Goal: Answer question/provide support

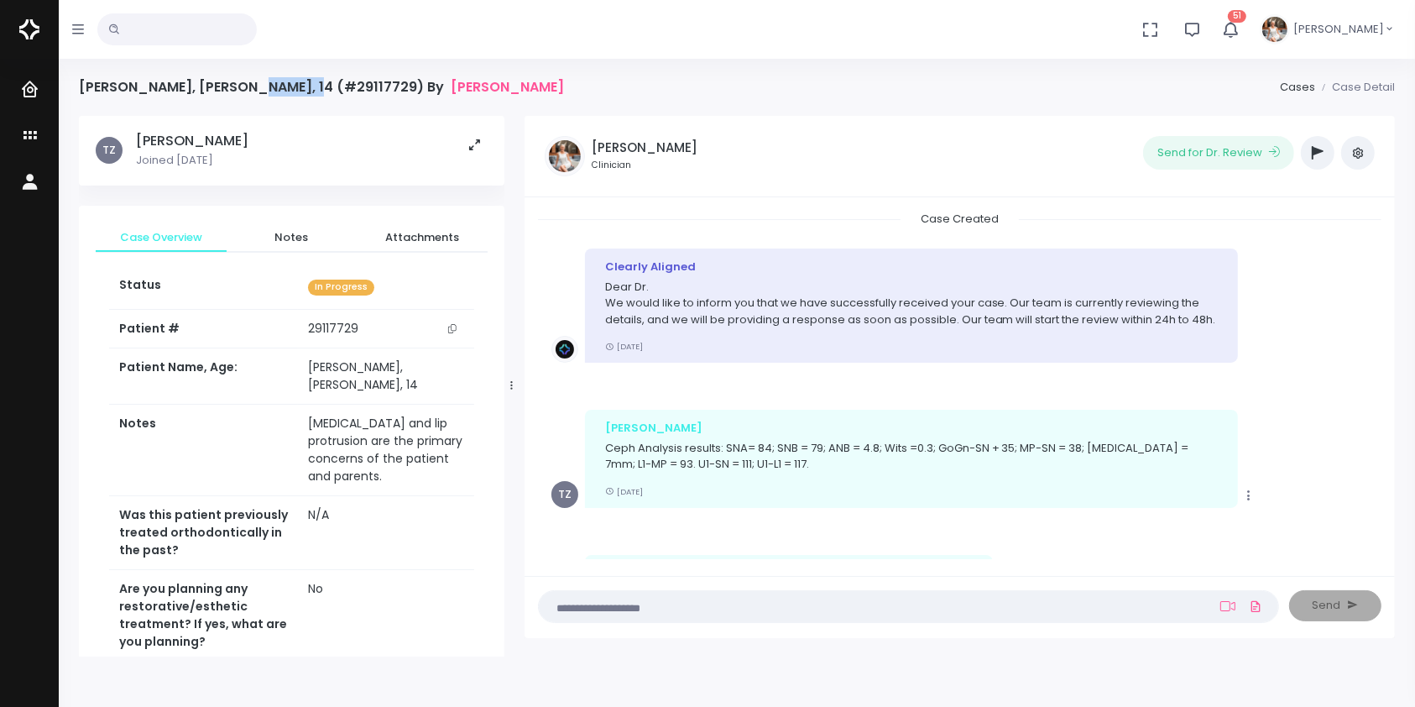
drag, startPoint x: 280, startPoint y: 81, endPoint x: 226, endPoint y: 86, distance: 54.0
click at [226, 86] on h4 "[PERSON_NAME], [PERSON_NAME], 14 (#29117729) By [PERSON_NAME]" at bounding box center [321, 87] width 485 height 16
copy h4 "29117729"
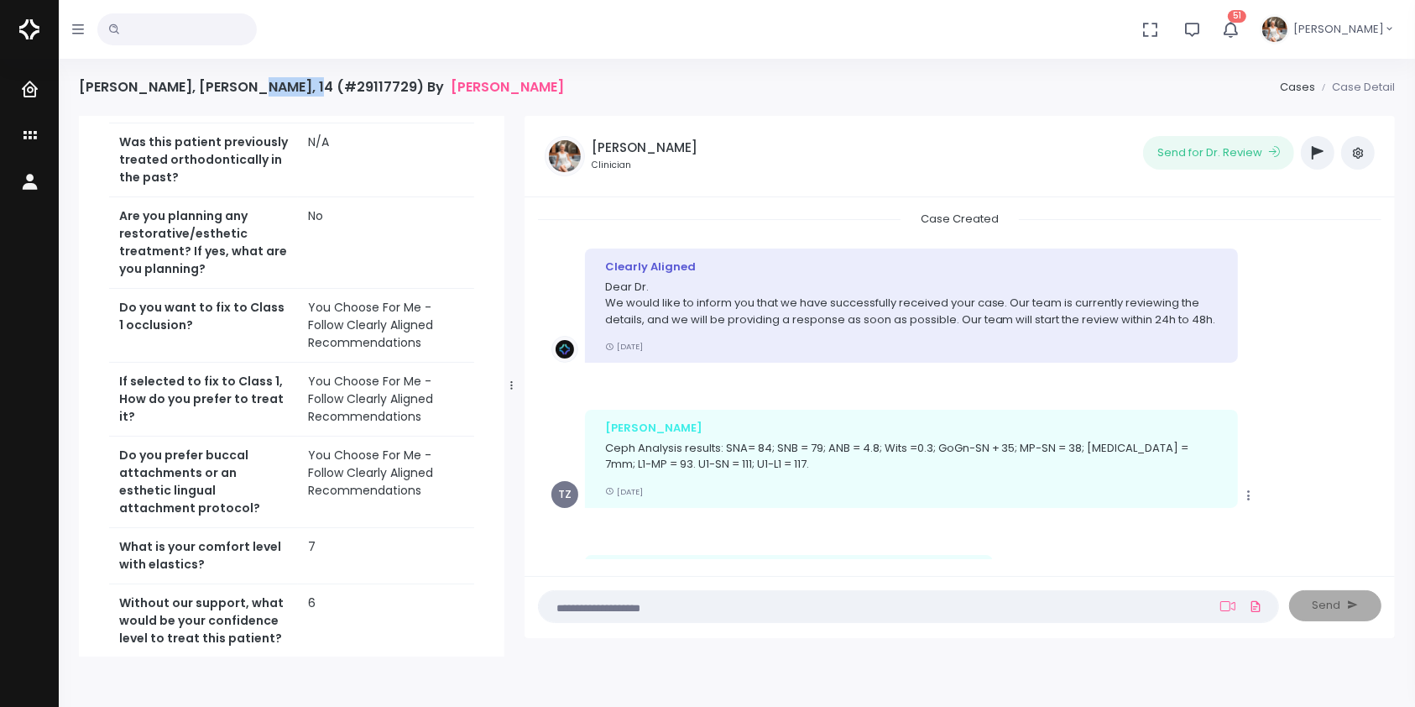
scroll to position [137, 0]
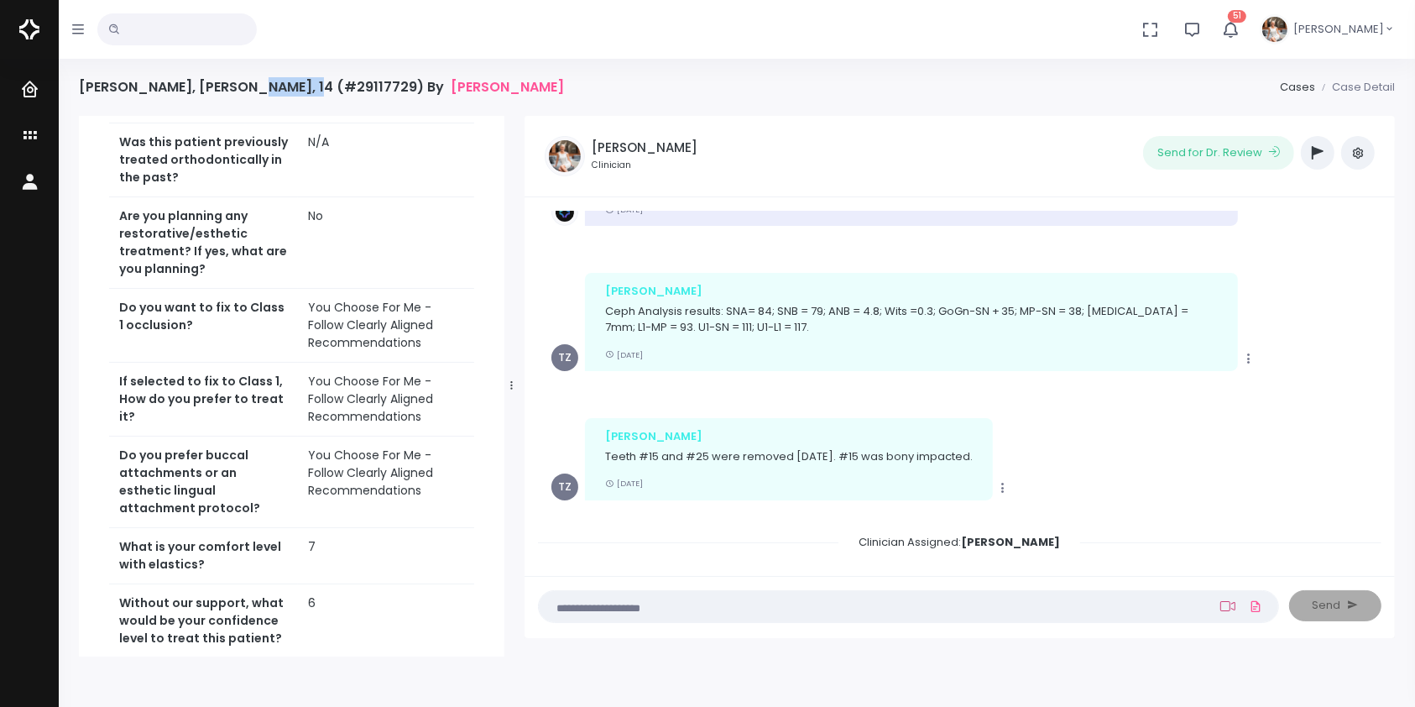
click at [1226, 608] on icon at bounding box center [1227, 605] width 15 height 13
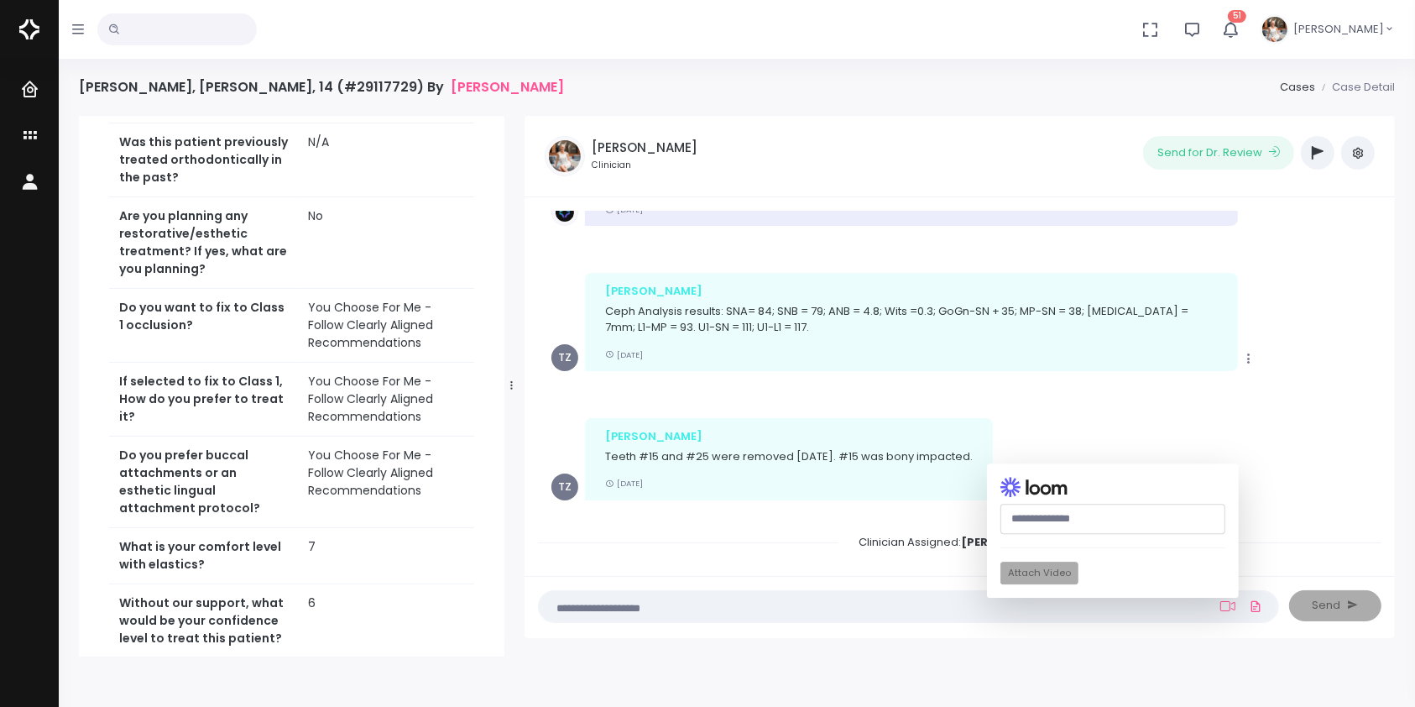
click at [1025, 513] on input "text" at bounding box center [1113, 519] width 225 height 31
paste input "**********"
type input "**********"
click at [1047, 571] on button "Attach Video" at bounding box center [1040, 573] width 78 height 23
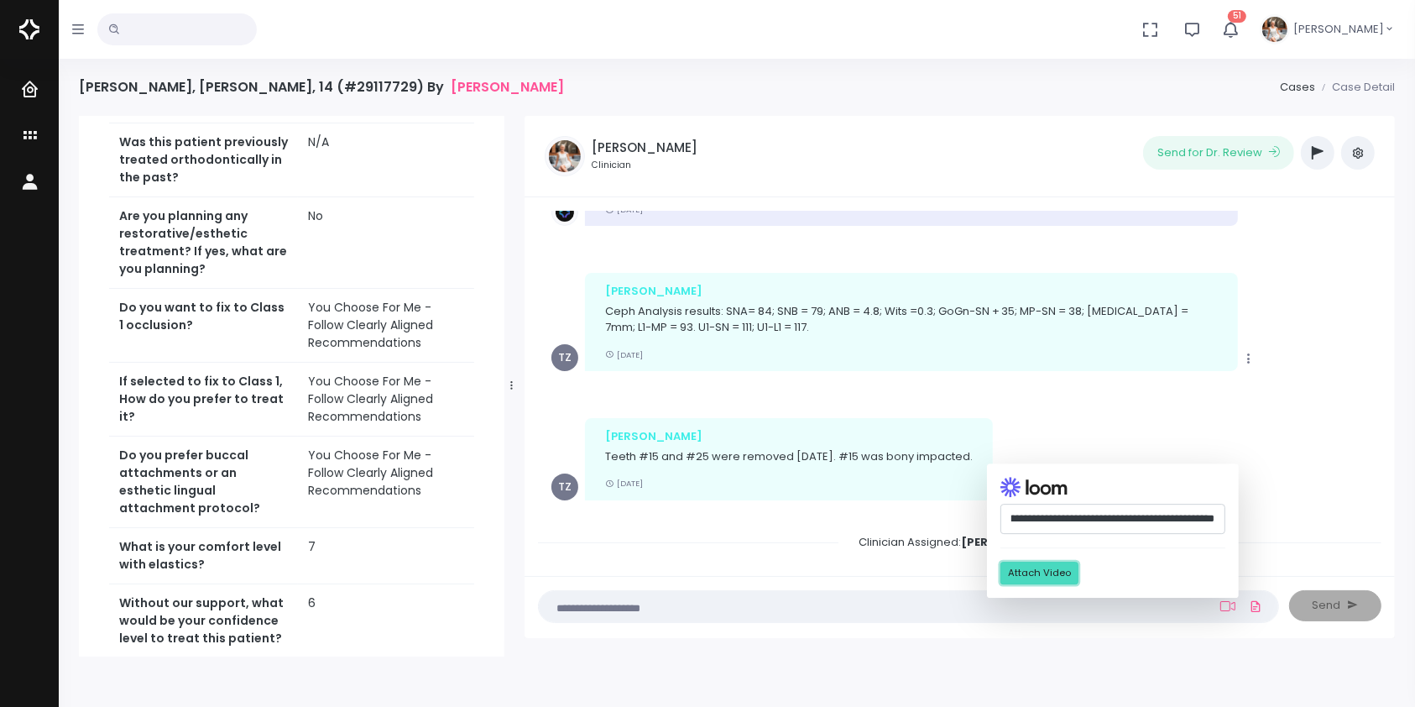
scroll to position [0, 0]
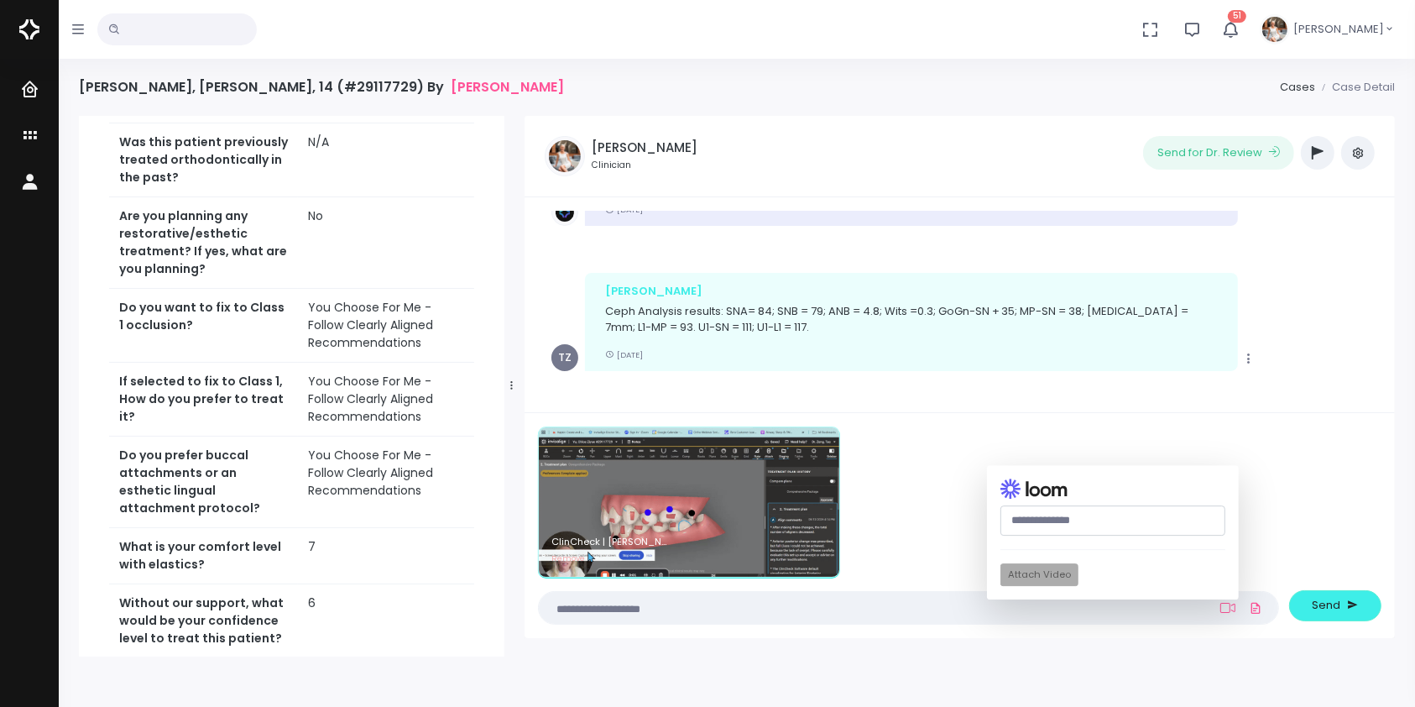
click at [771, 609] on textarea at bounding box center [876, 607] width 654 height 18
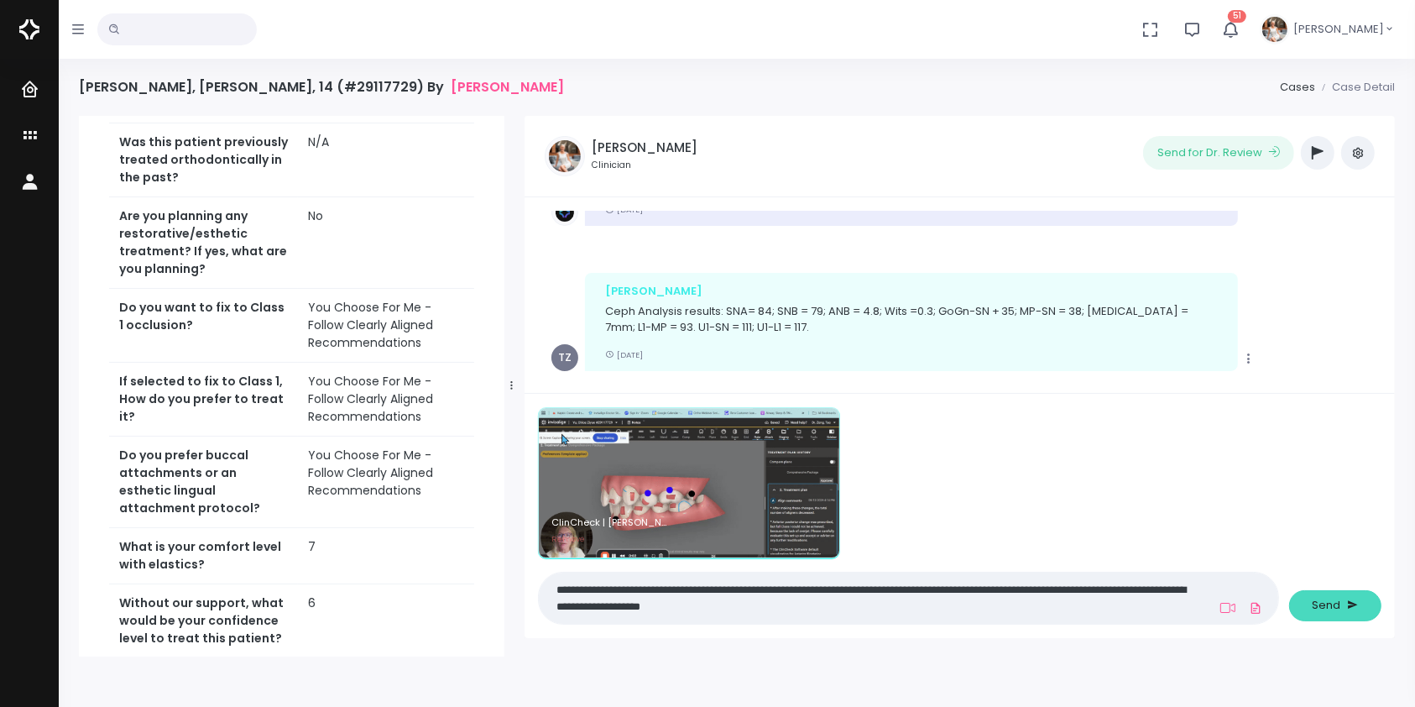
type textarea "**********"
click at [1321, 604] on span "Send" at bounding box center [1327, 605] width 29 height 17
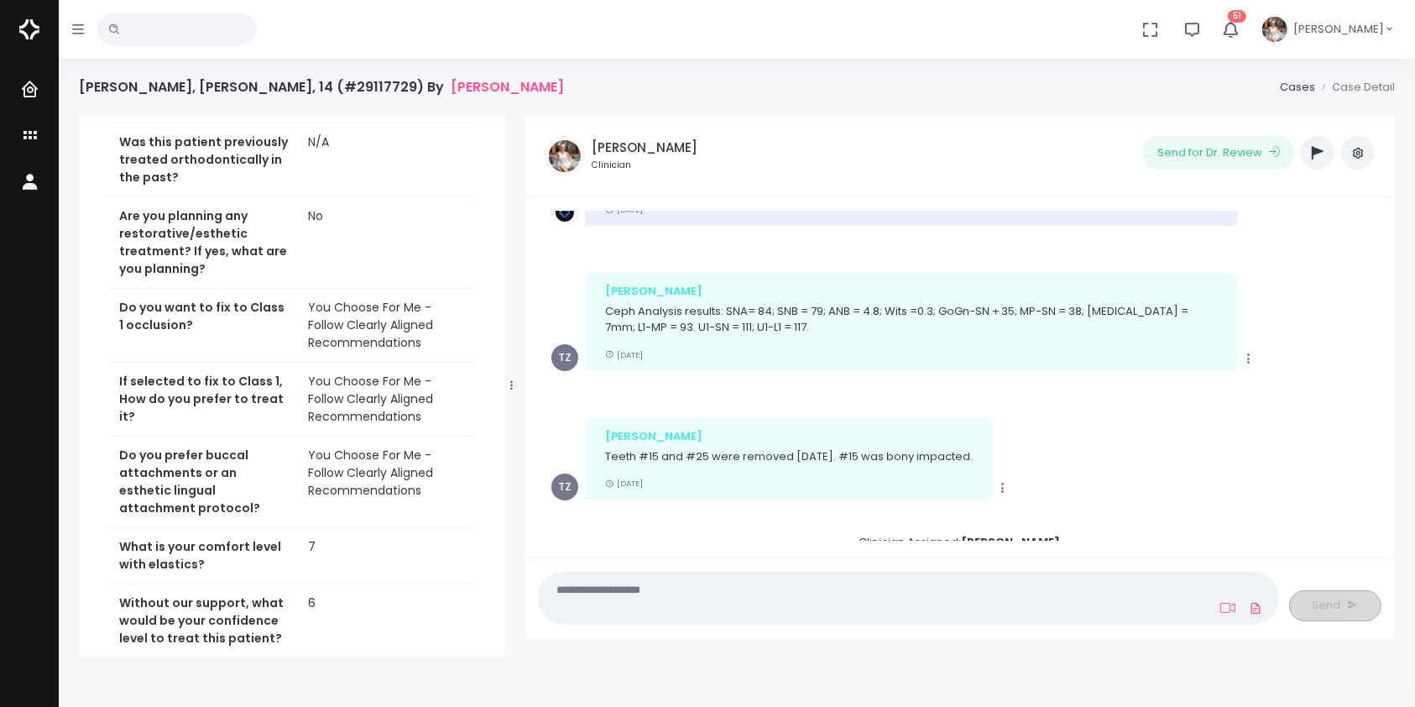
scroll to position [462, 0]
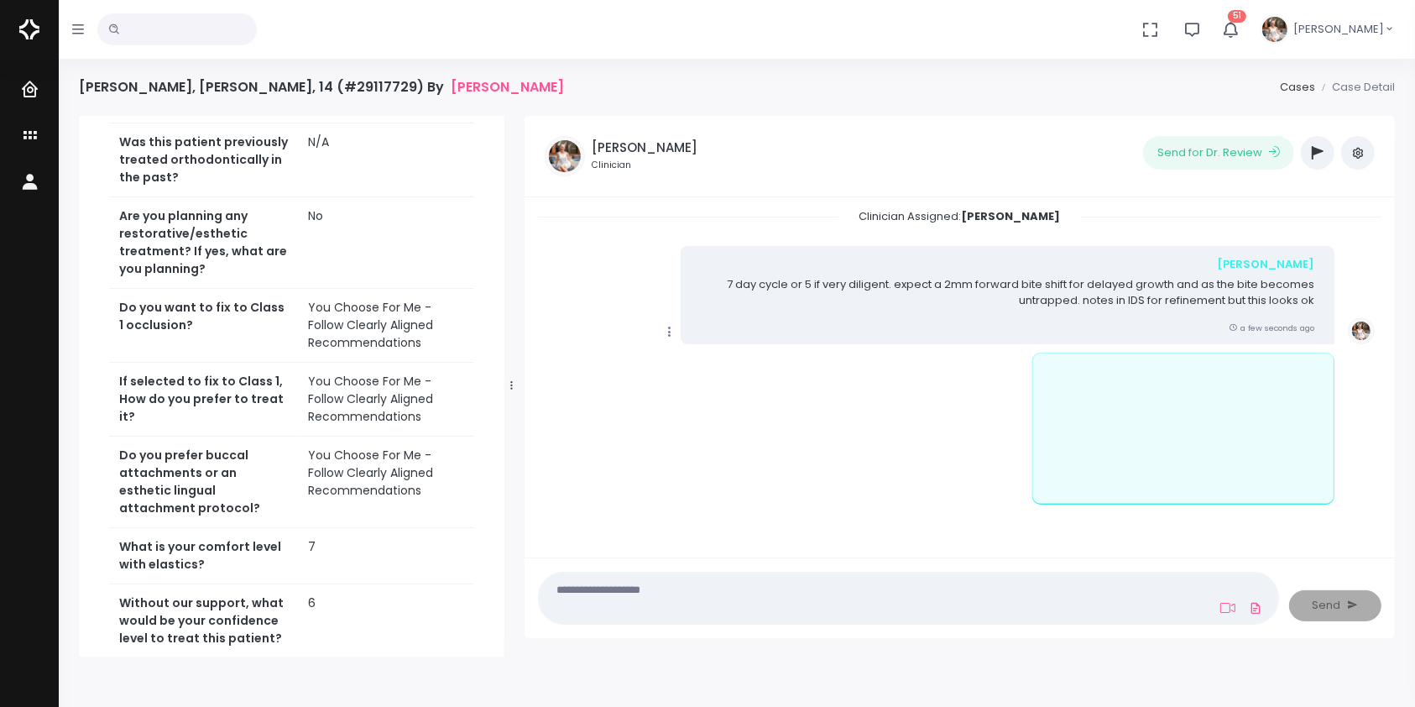
click at [672, 329] on icon "scrollable content" at bounding box center [669, 331] width 15 height 15
click at [732, 367] on link "Mark as Video Review" at bounding box center [747, 365] width 175 height 26
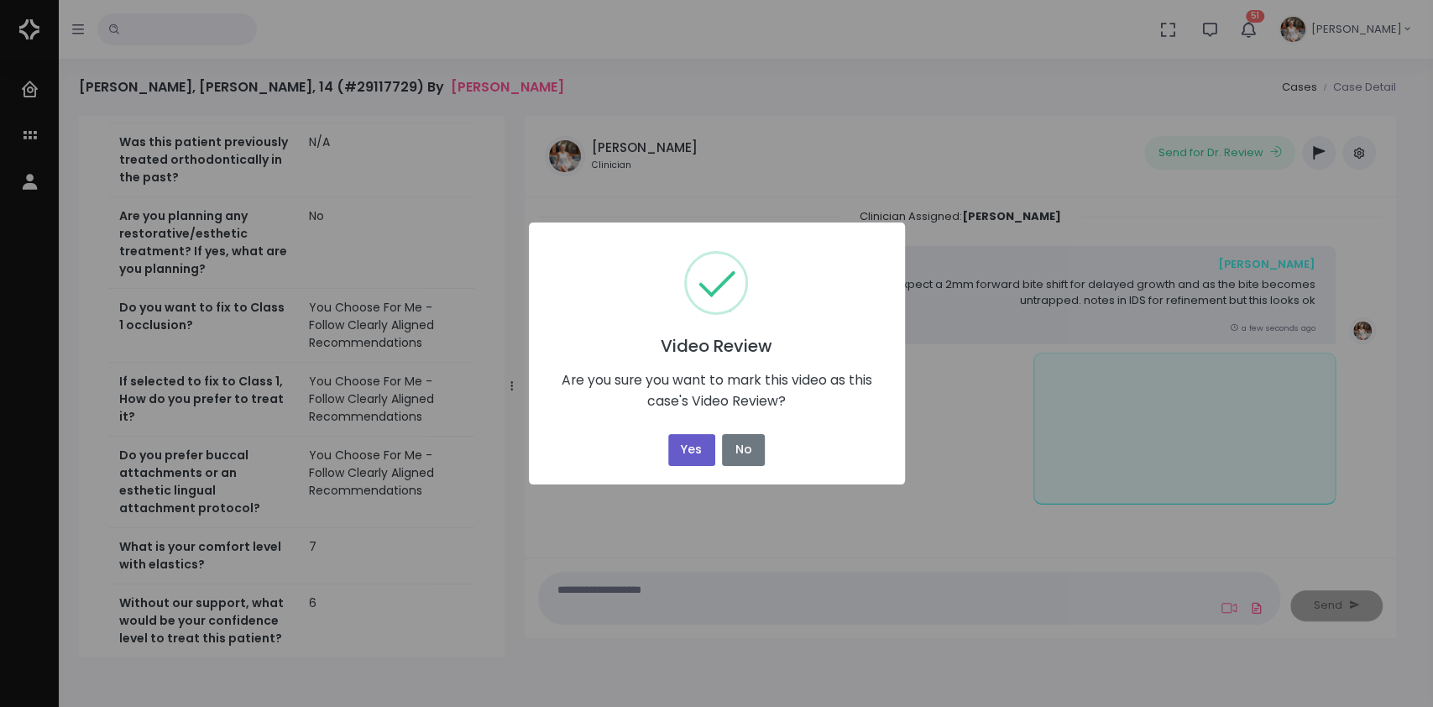
click at [685, 445] on button "Yes" at bounding box center [691, 450] width 47 height 33
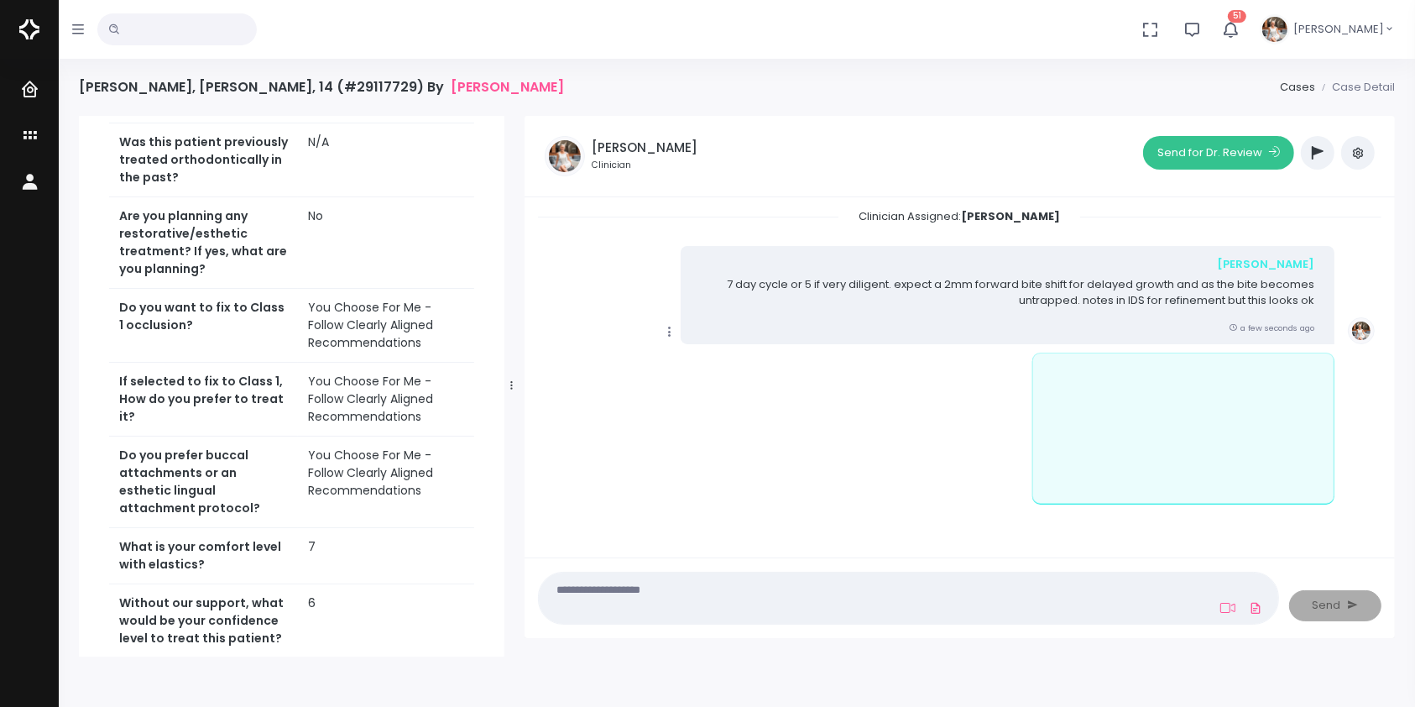
click at [1196, 158] on button "Send for Dr. Review" at bounding box center [1218, 153] width 151 height 34
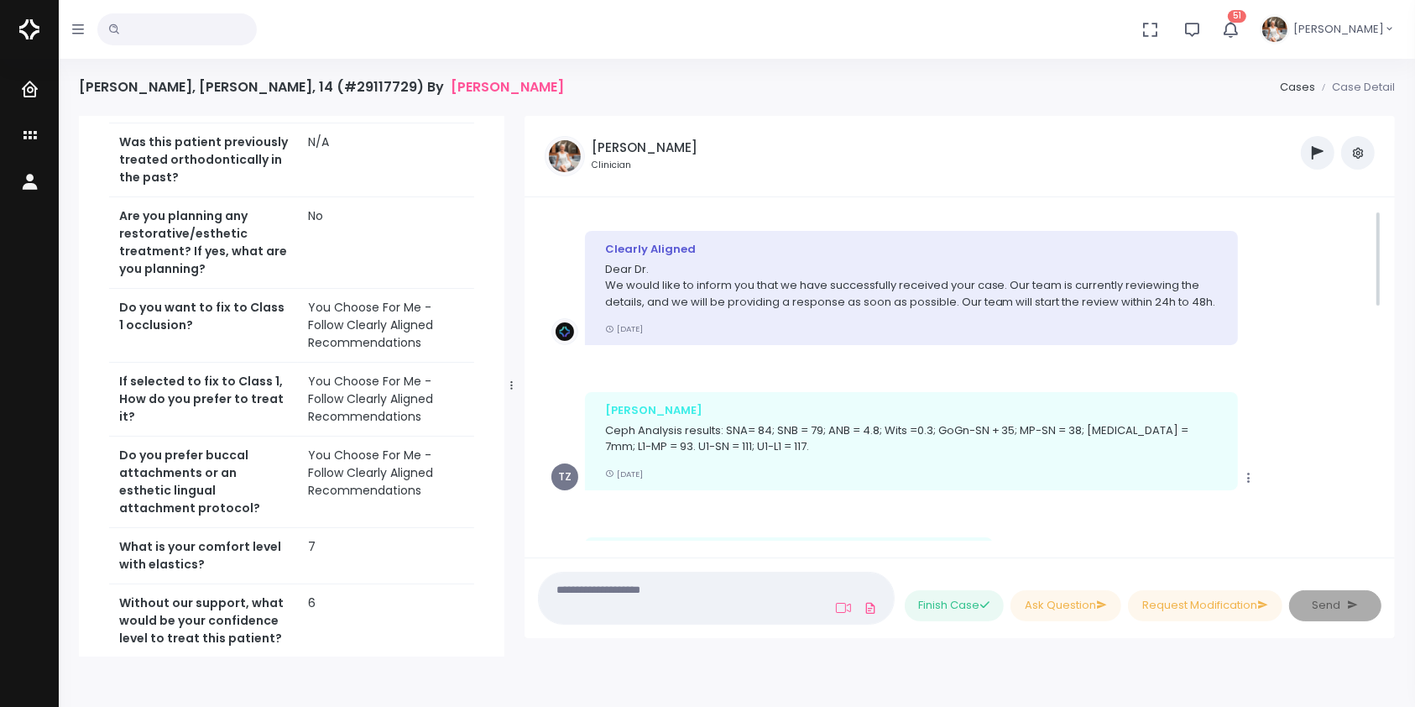
scroll to position [0, 0]
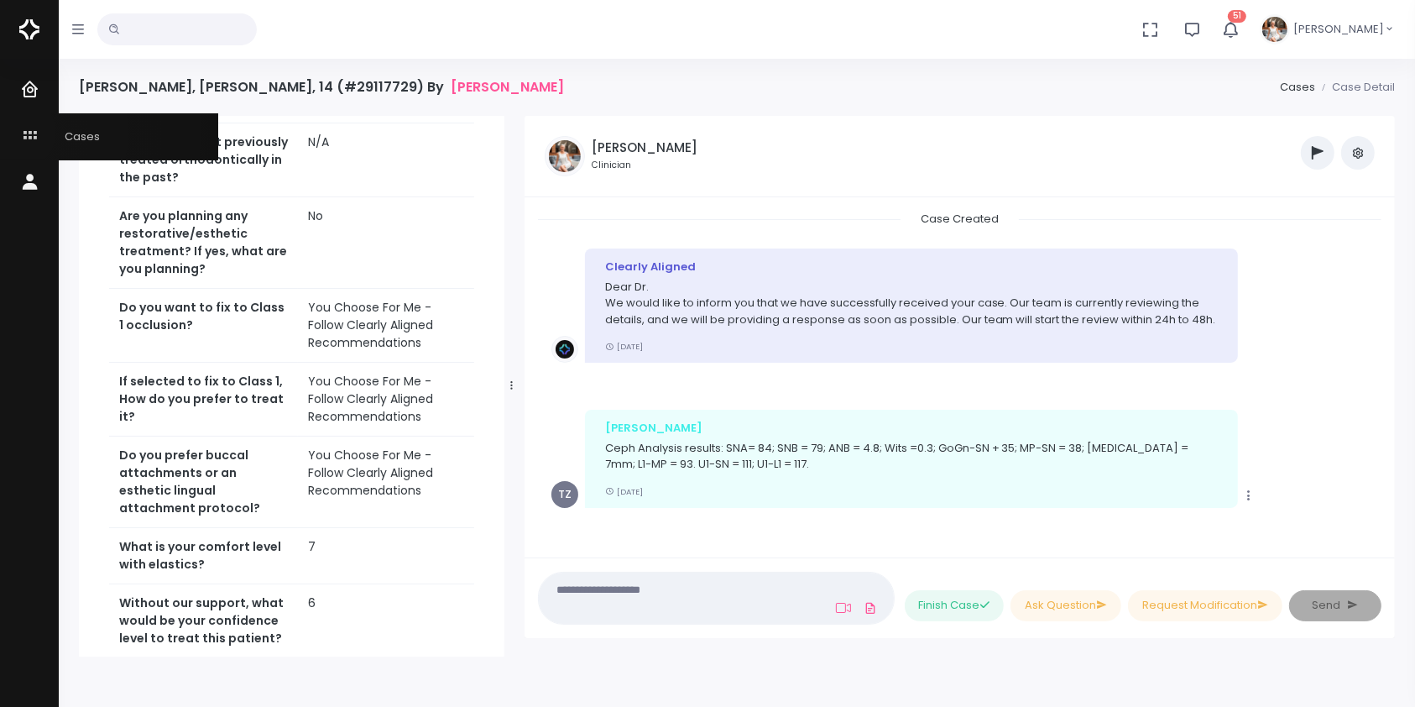
click at [19, 133] on link "Cases" at bounding box center [109, 136] width 218 height 46
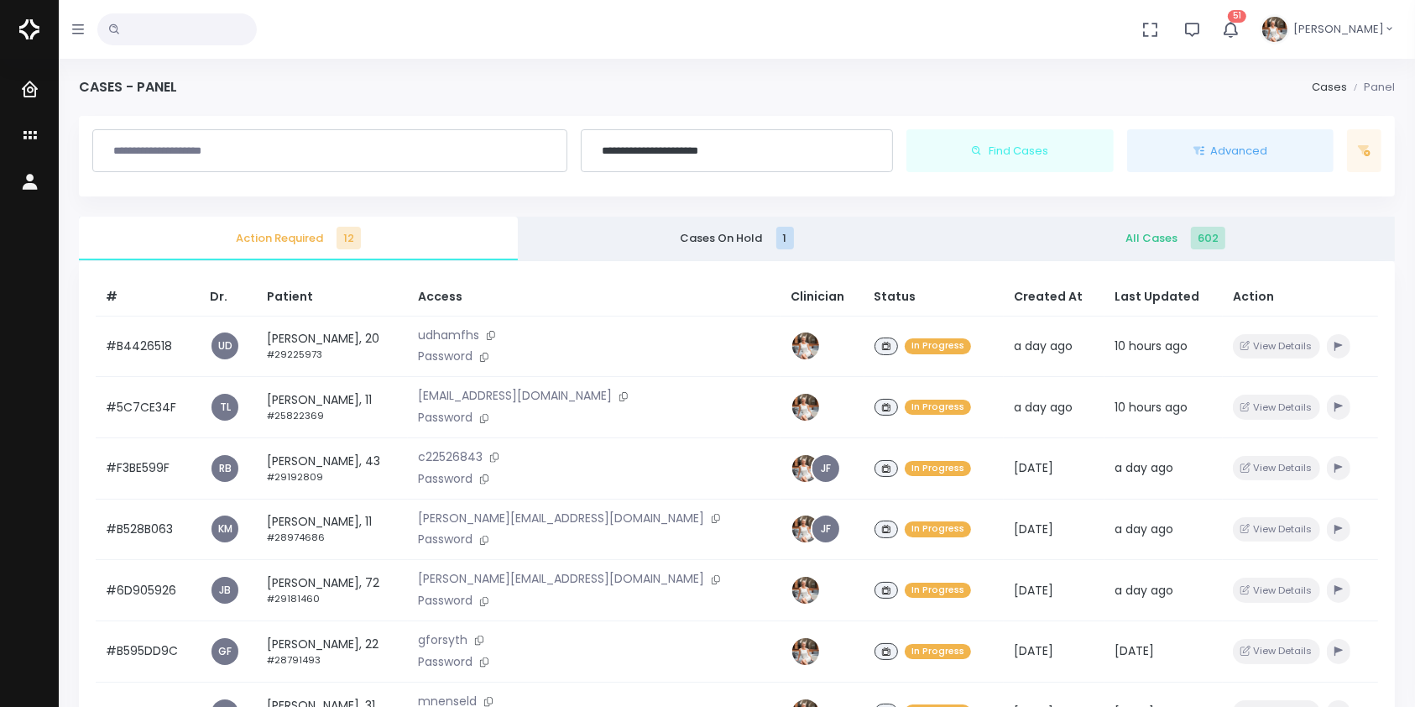
click at [1116, 240] on span "All Cases 602" at bounding box center [1175, 238] width 412 height 17
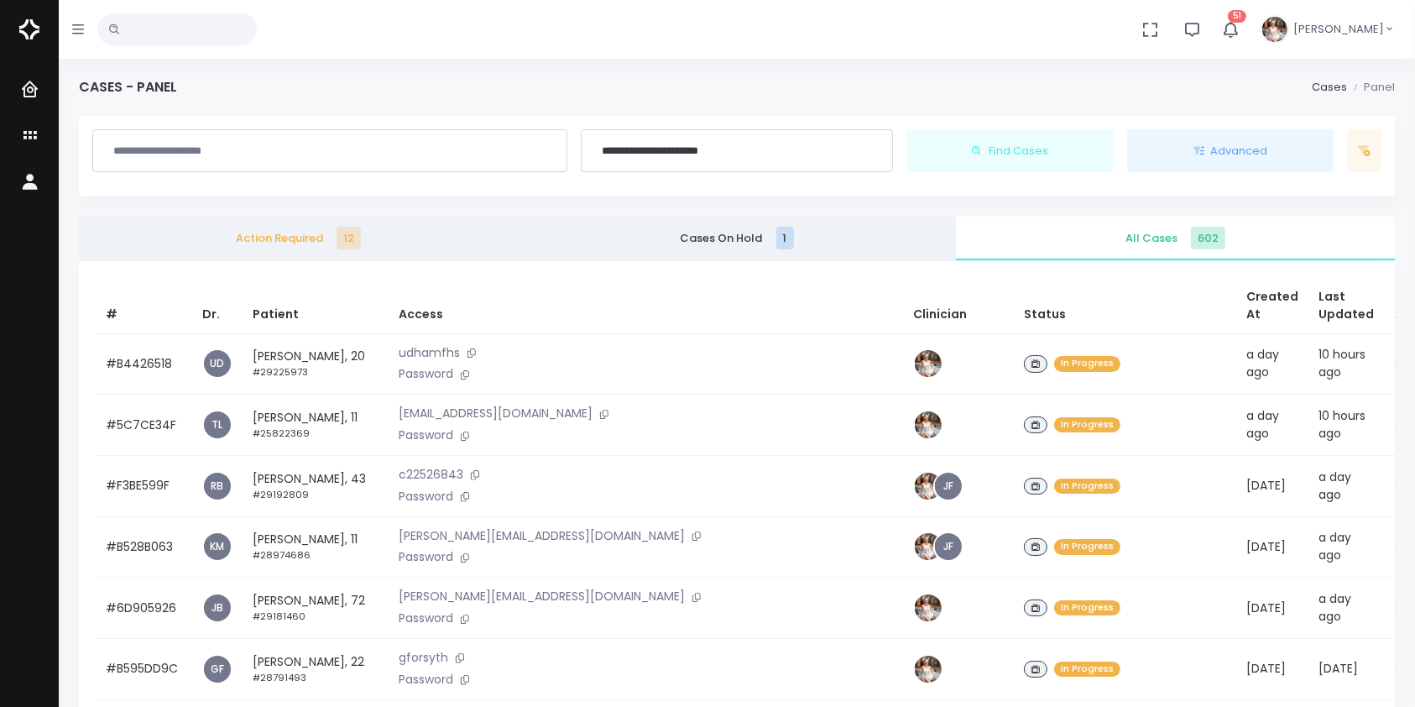
click at [295, 238] on span "Action Required 12" at bounding box center [298, 238] width 412 height 17
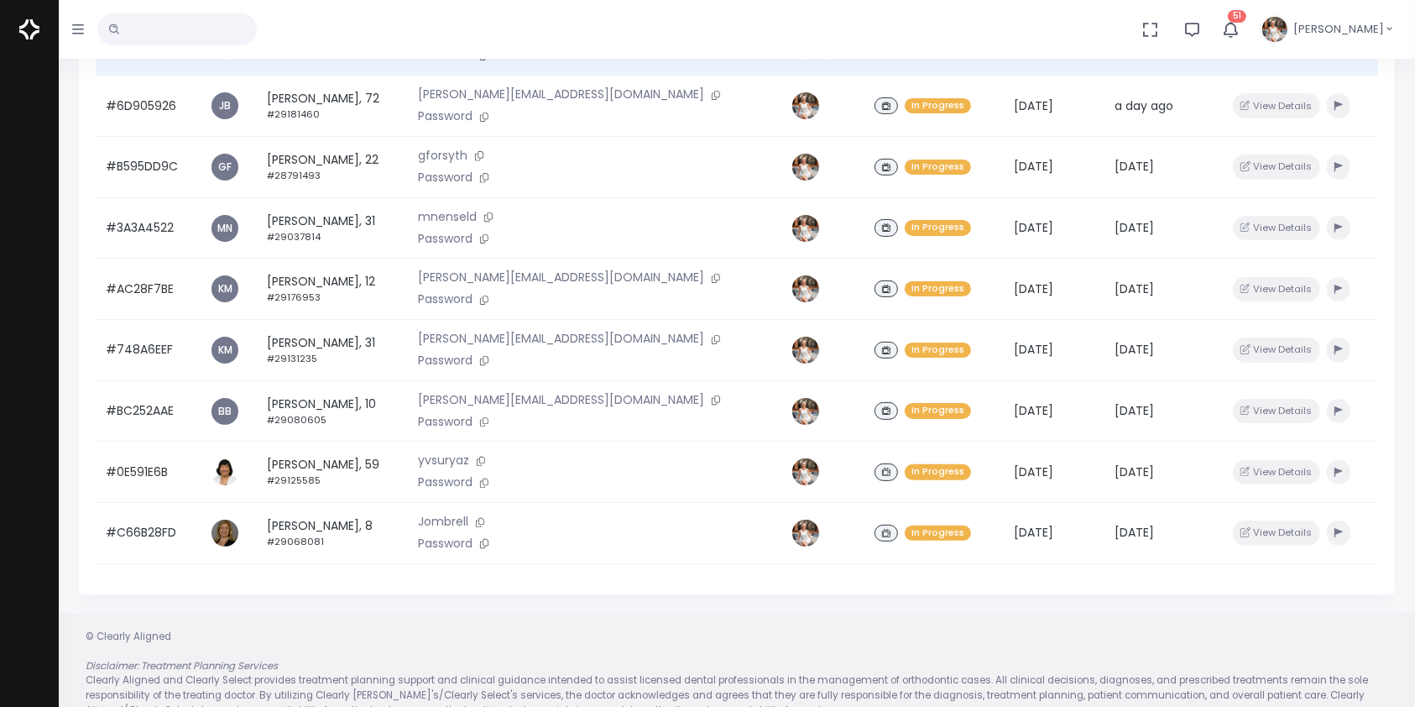
scroll to position [401, 0]
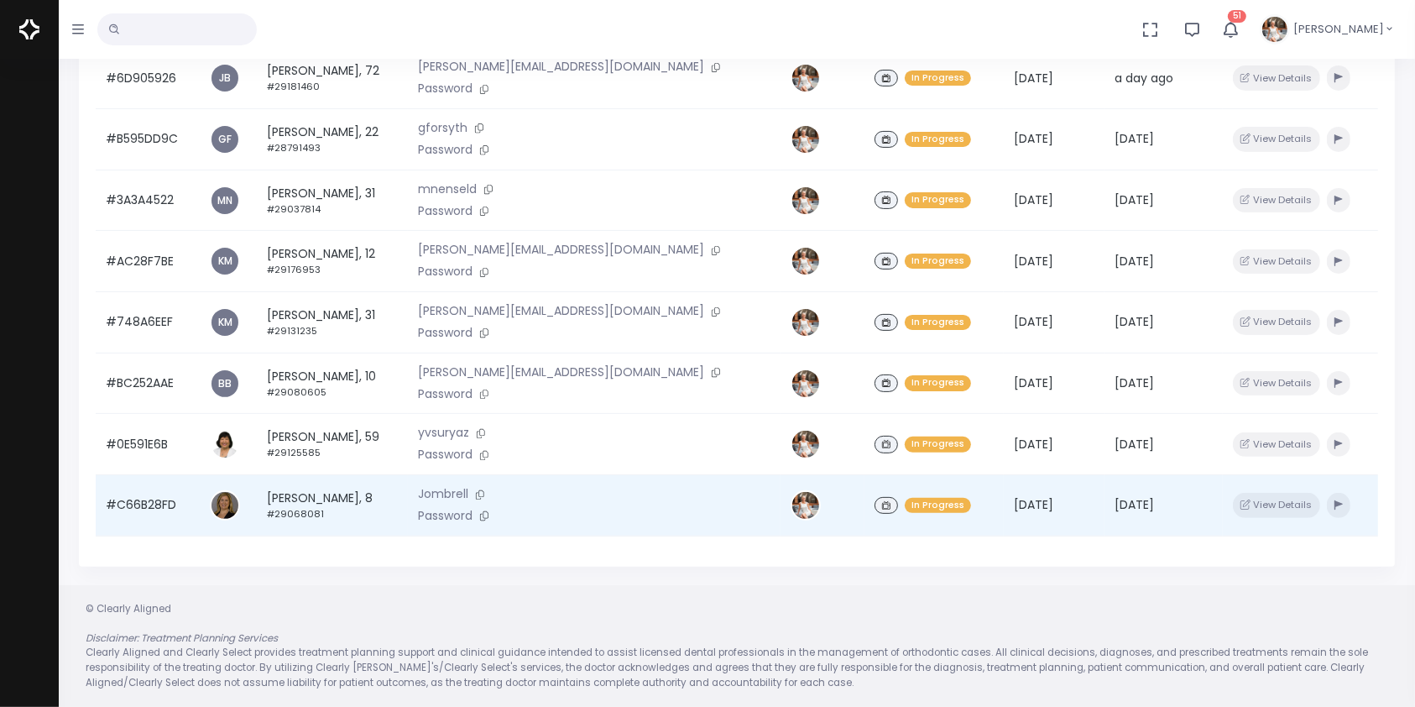
click at [139, 503] on td "#C66B28FD" at bounding box center [148, 505] width 104 height 61
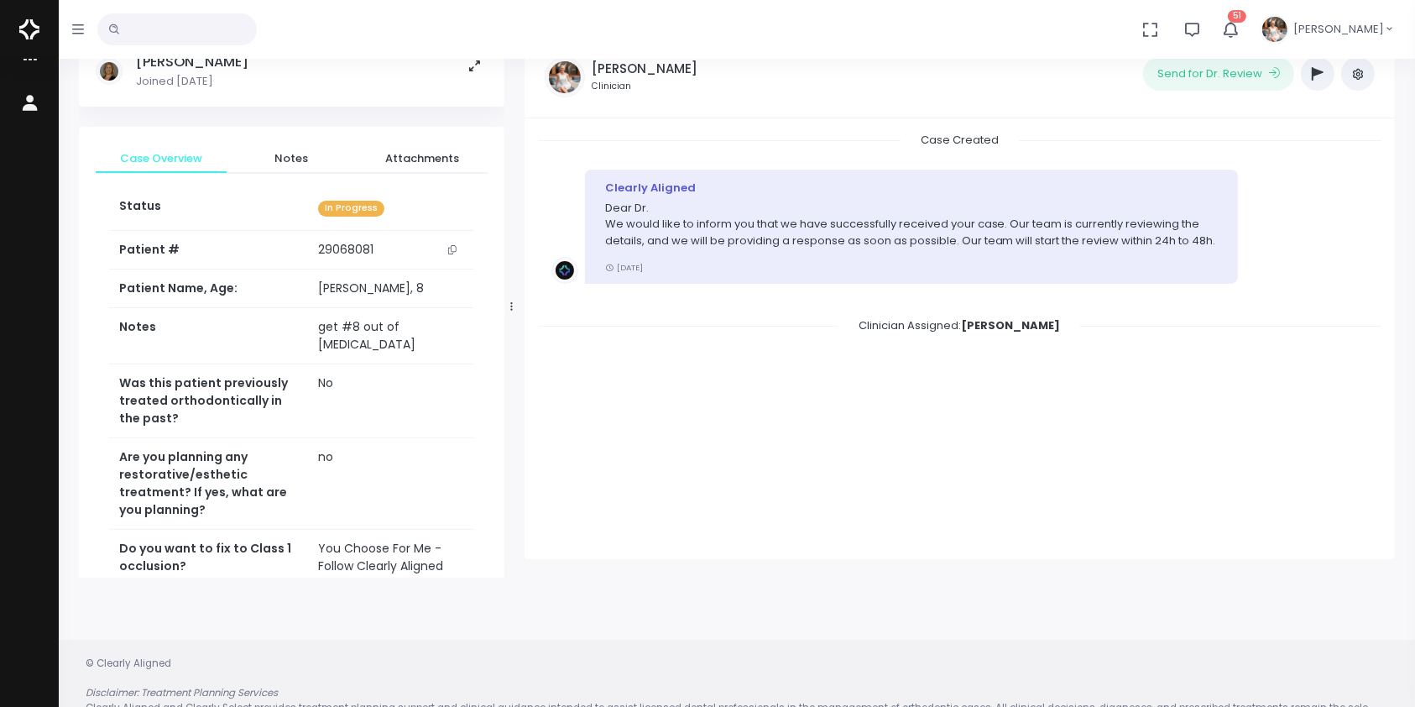
scroll to position [133, 0]
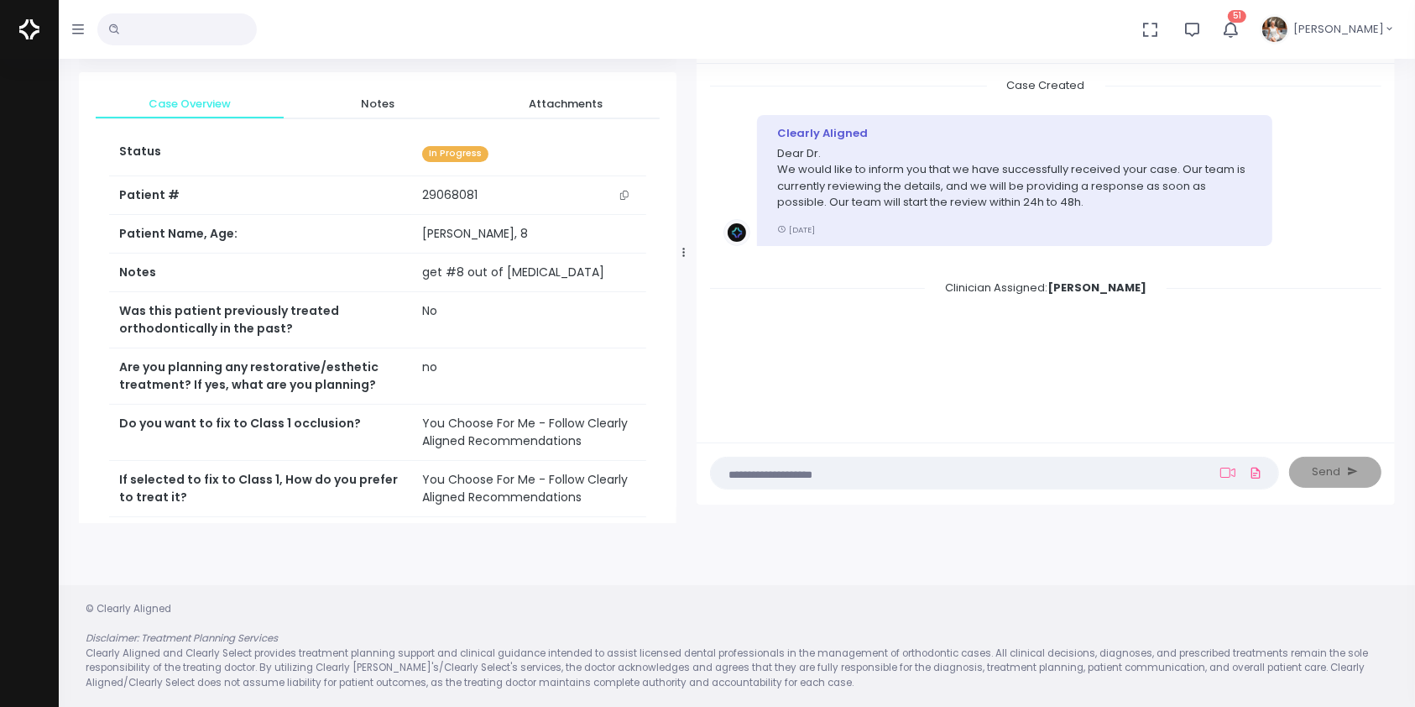
drag, startPoint x: 509, startPoint y: 251, endPoint x: 692, endPoint y: 251, distance: 183.0
click at [688, 251] on div at bounding box center [684, 252] width 8 height 530
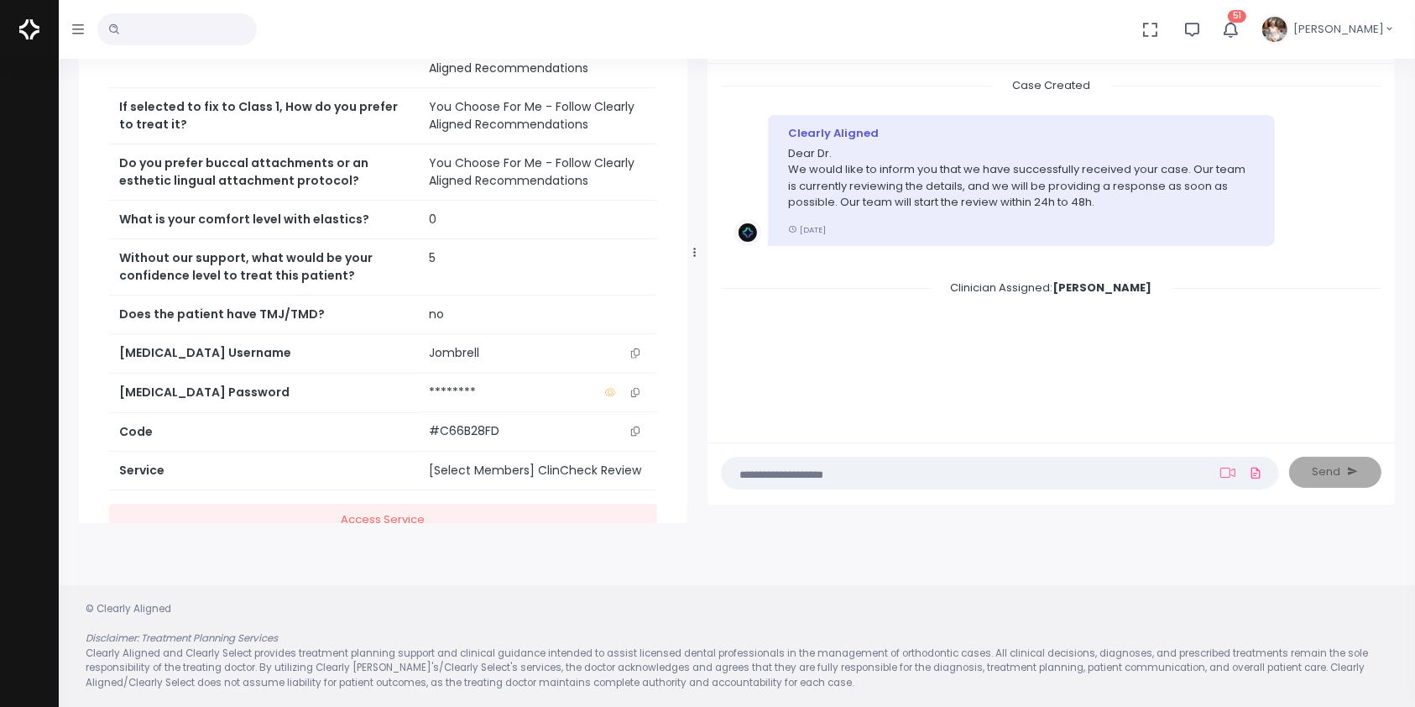
click at [635, 358] on icon "scrollable content" at bounding box center [635, 352] width 8 height 9
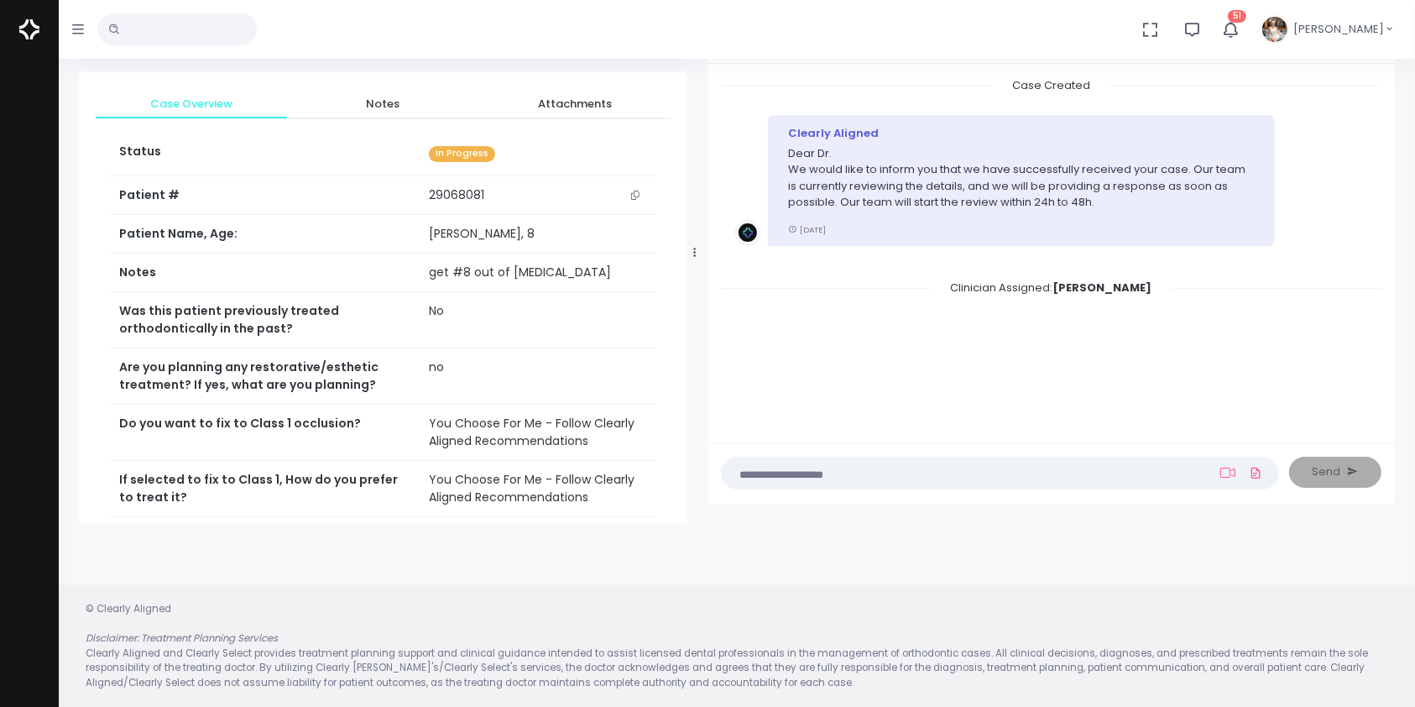
click at [816, 466] on textarea at bounding box center [967, 472] width 471 height 18
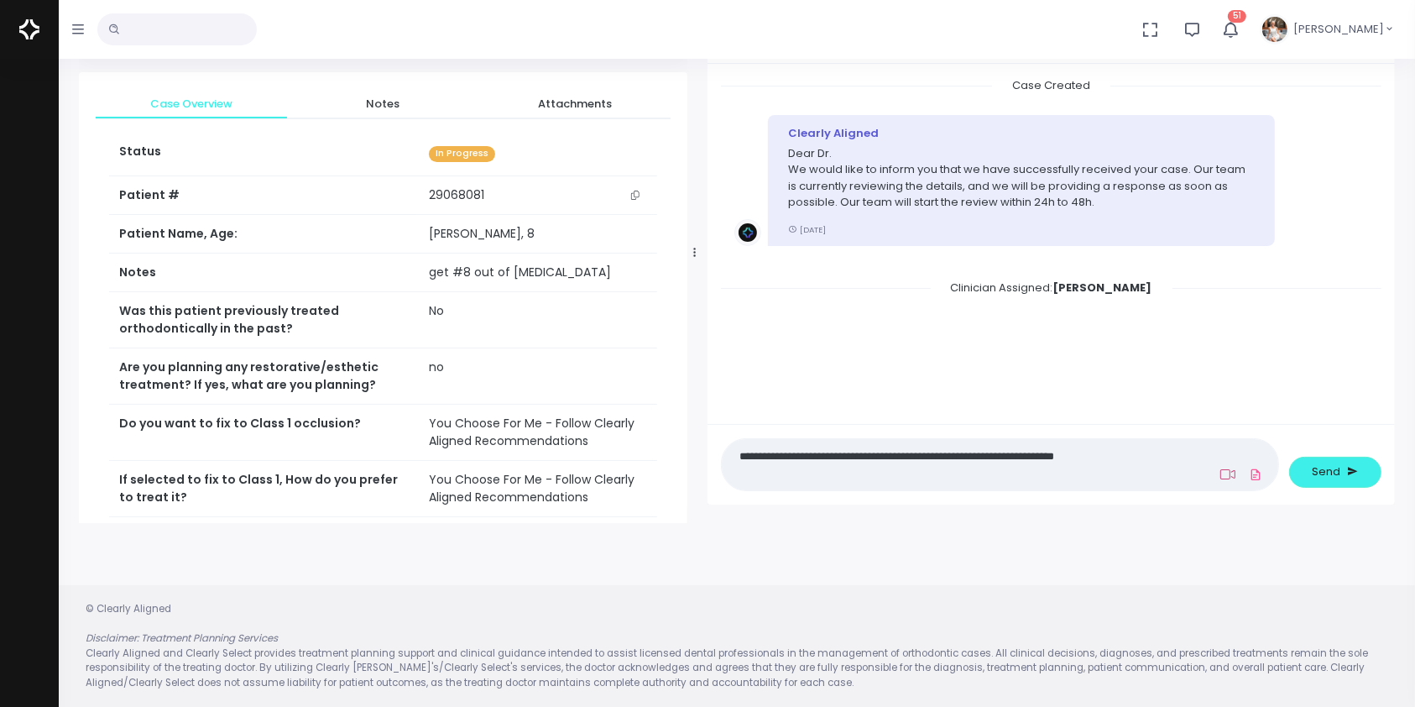
type textarea "**********"
click at [1227, 479] on icon at bounding box center [1227, 474] width 15 height 13
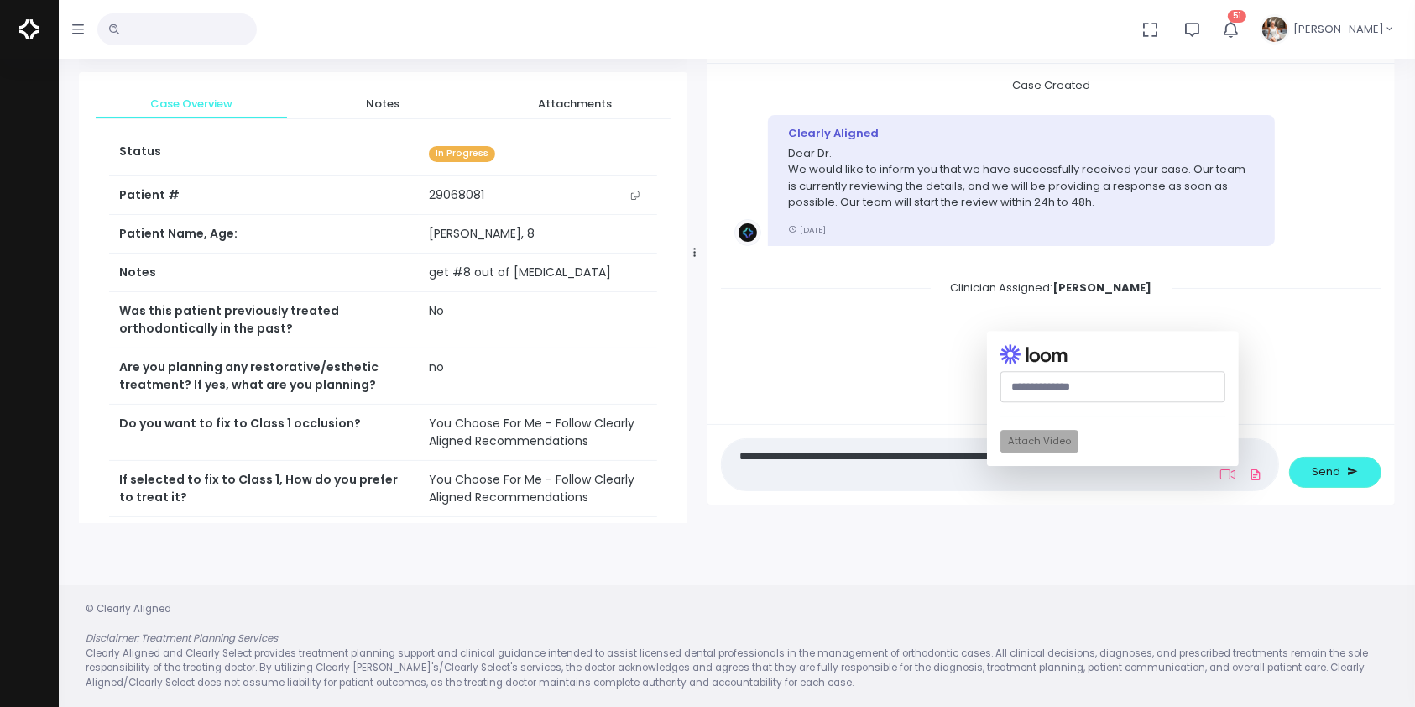
click at [1103, 395] on input "text" at bounding box center [1113, 387] width 225 height 31
paste input "**********"
type input "**********"
click at [1048, 440] on button "Attach Video" at bounding box center [1040, 441] width 78 height 23
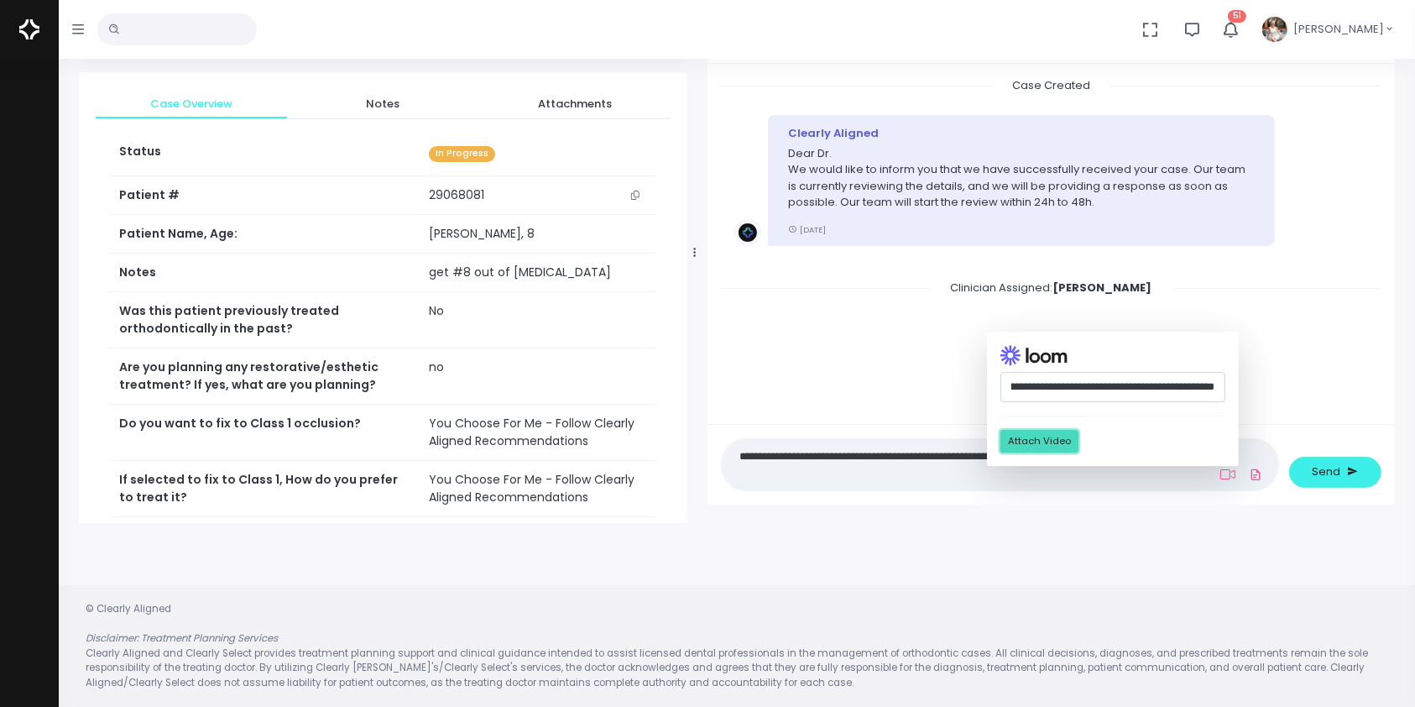
scroll to position [0, 0]
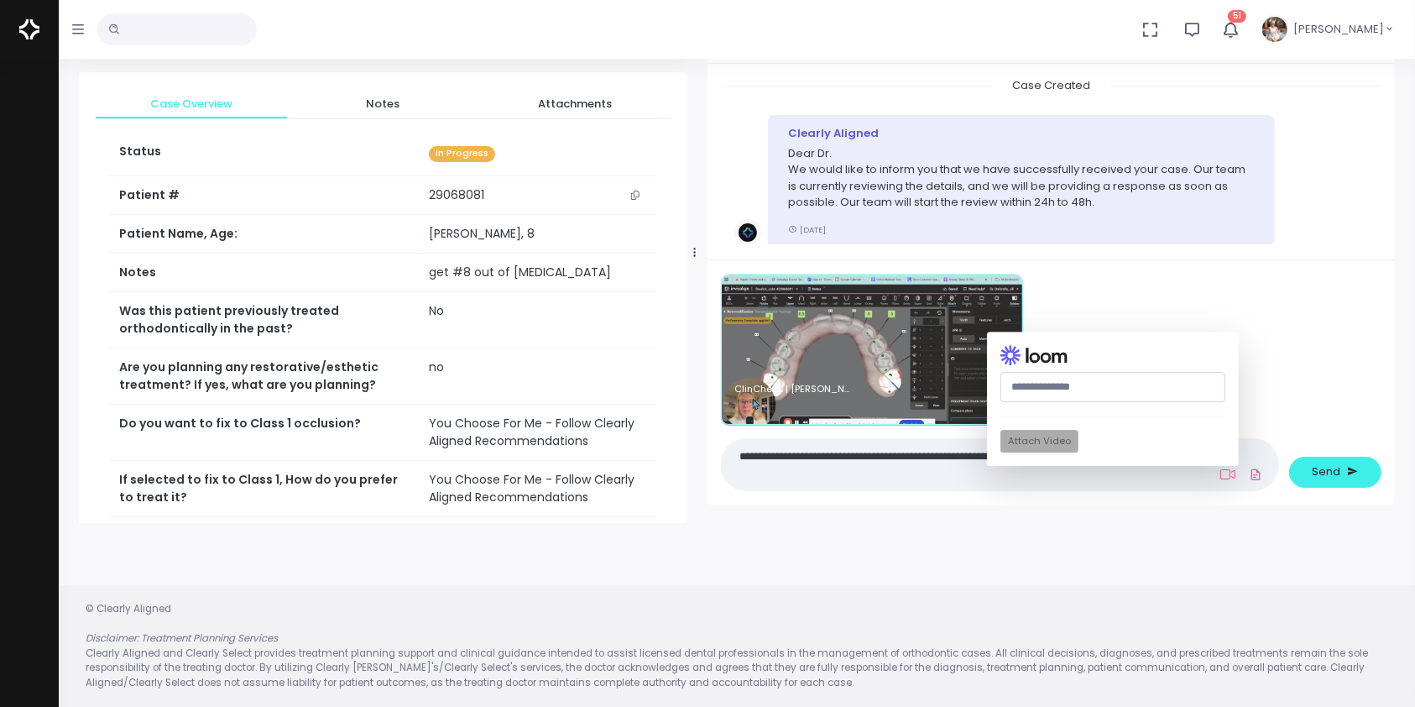
click at [922, 481] on textarea "**********" at bounding box center [967, 465] width 471 height 38
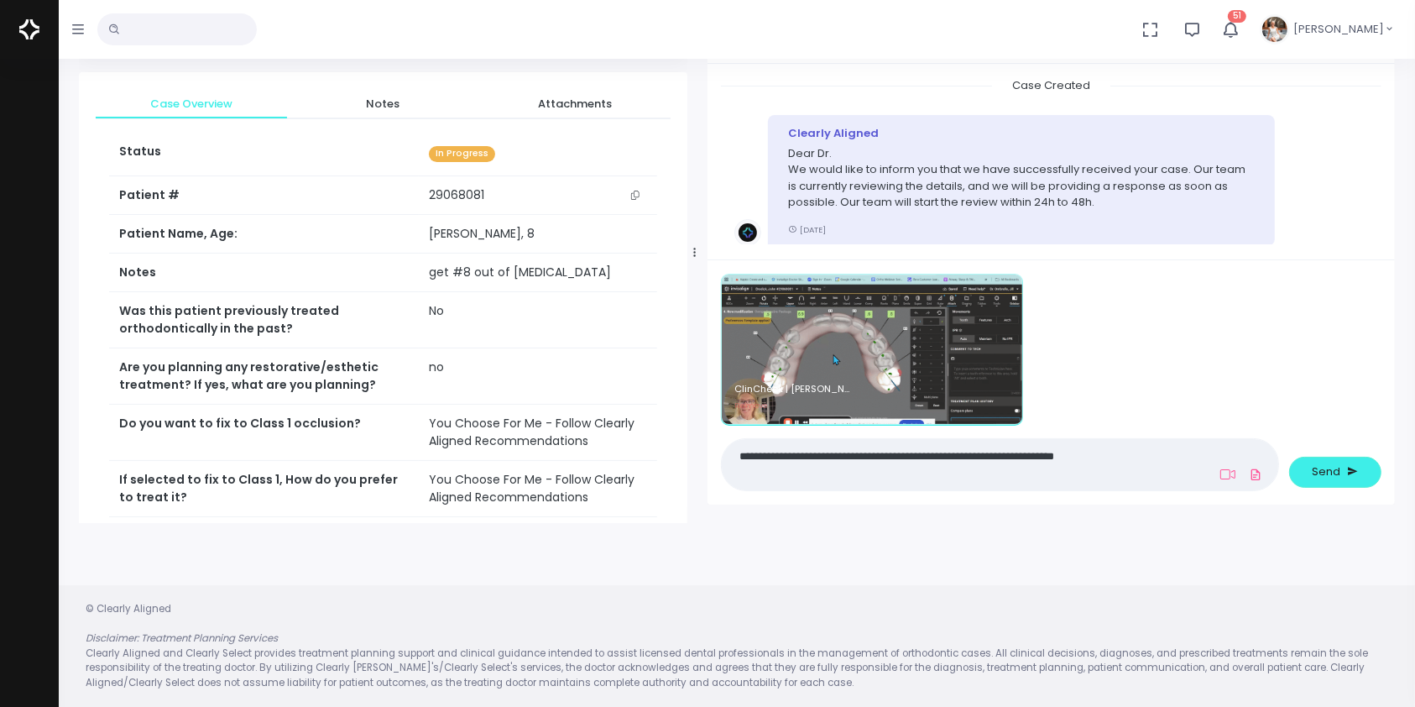
click at [1139, 454] on textarea "**********" at bounding box center [967, 465] width 471 height 38
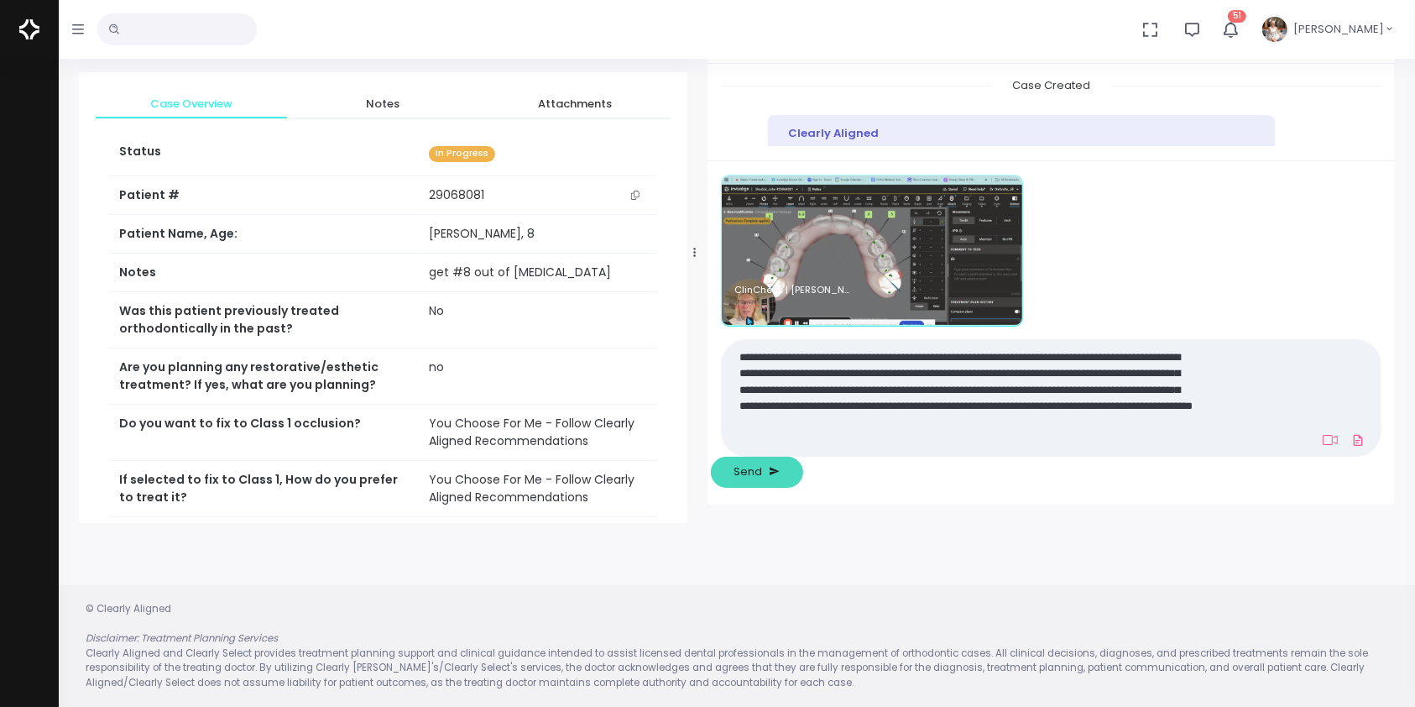
type textarea "**********"
click at [763, 465] on span "Send" at bounding box center [748, 471] width 29 height 17
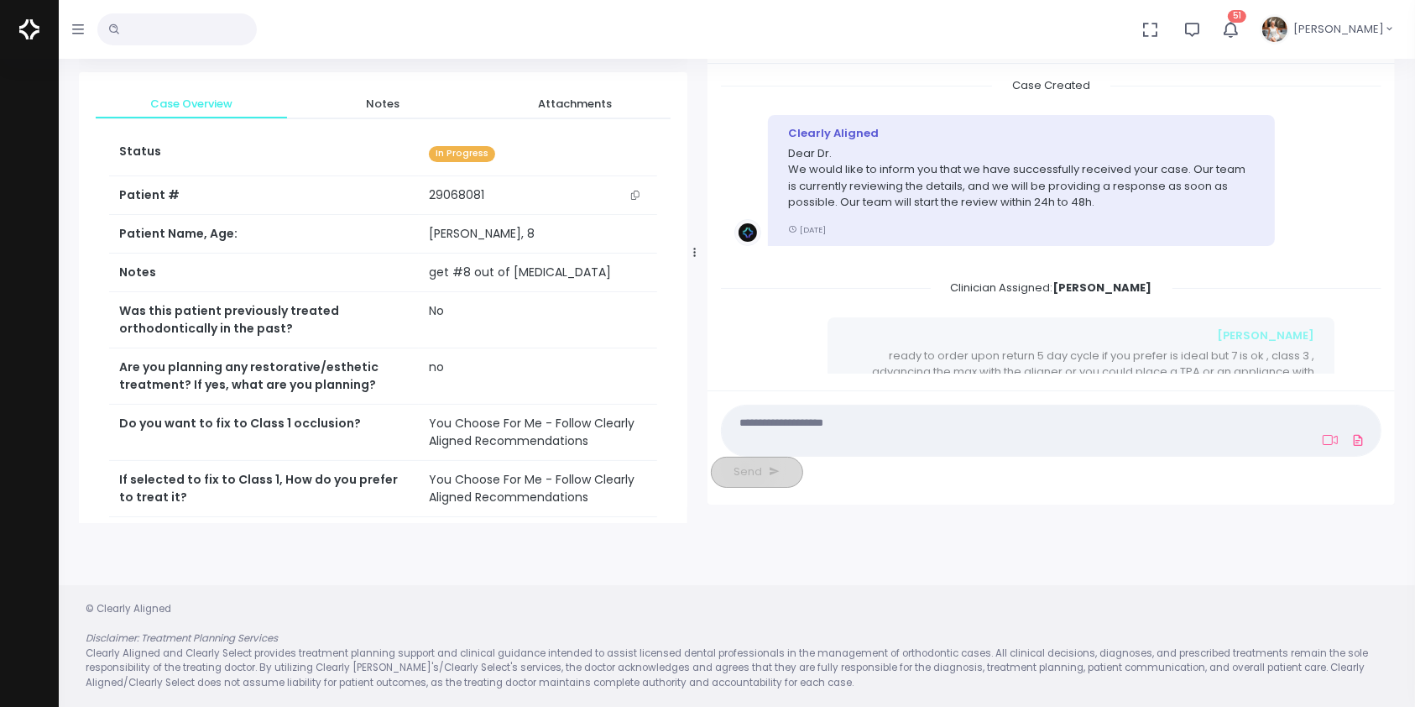
scroll to position [253, 0]
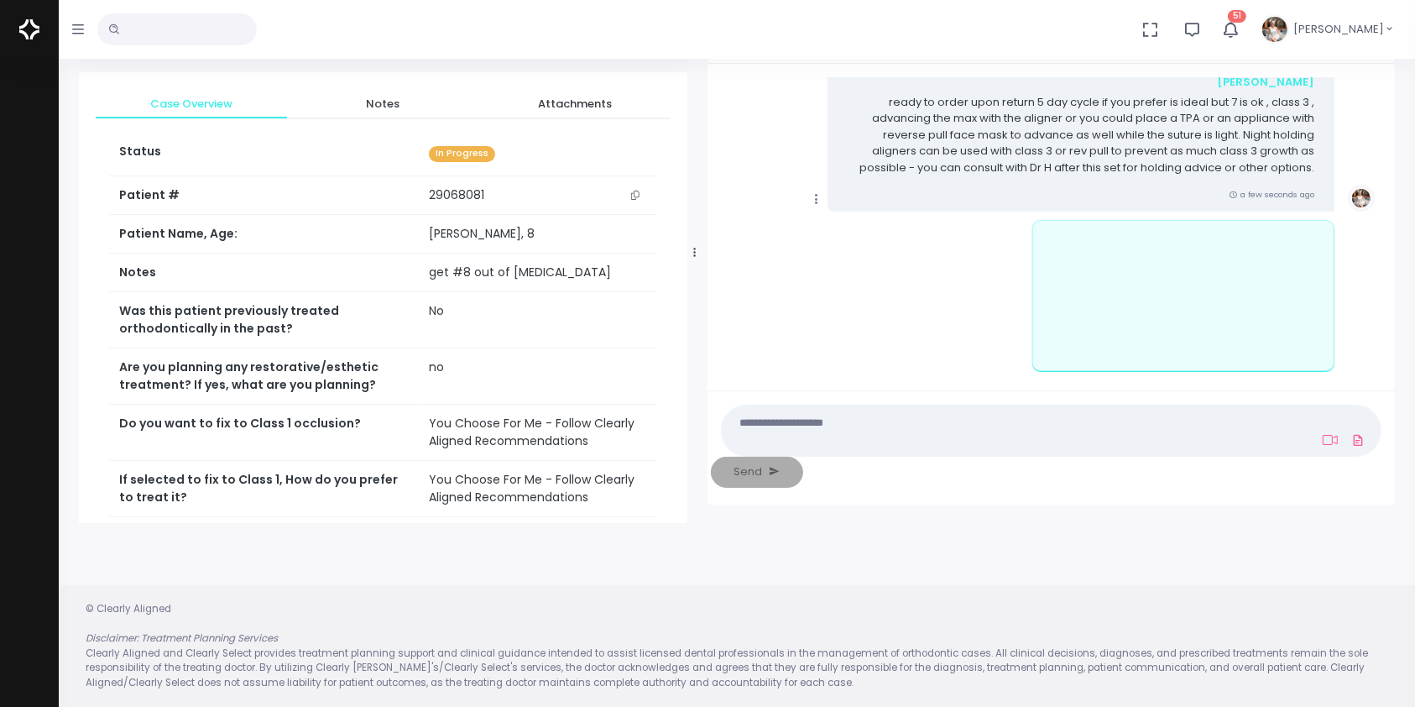
click at [813, 197] on icon "scrollable content" at bounding box center [816, 198] width 15 height 15
click at [860, 226] on link "Mark as Video Review" at bounding box center [894, 232] width 175 height 26
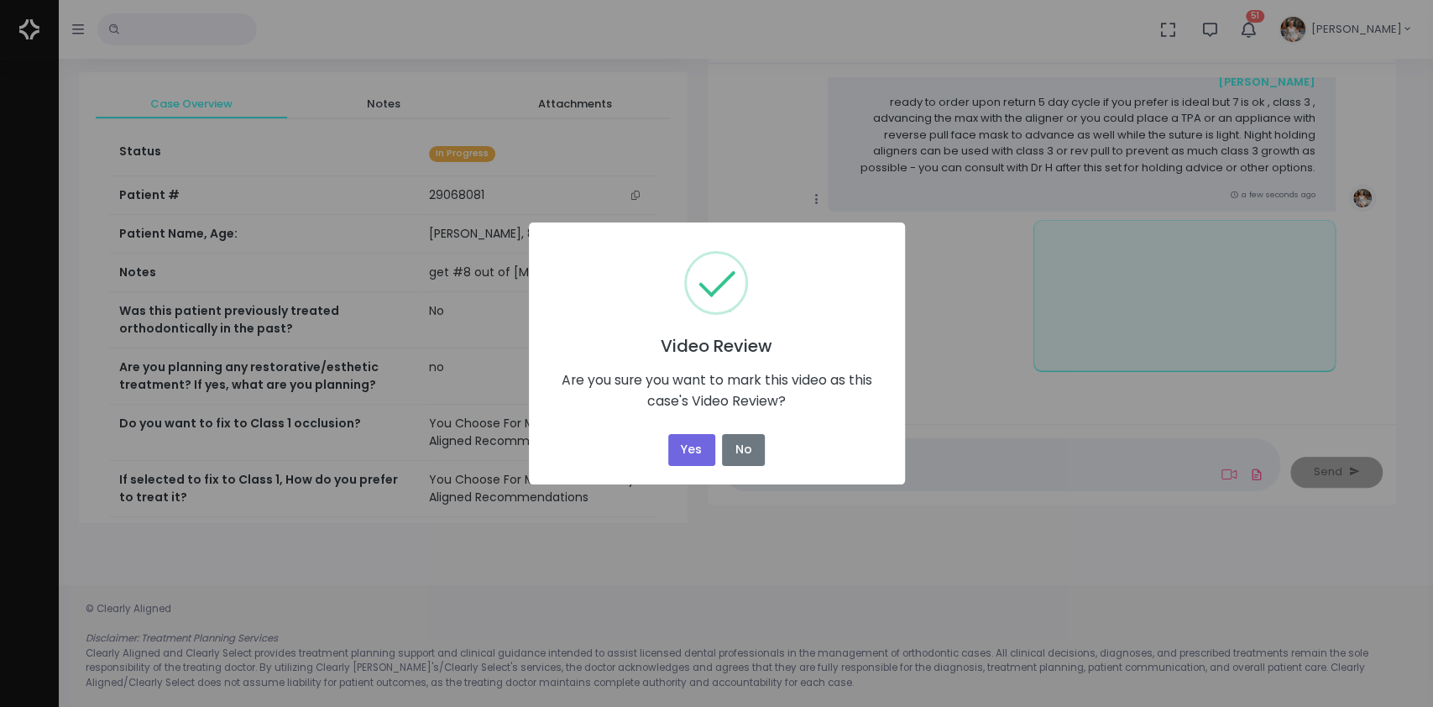
drag, startPoint x: 690, startPoint y: 447, endPoint x: 712, endPoint y: 434, distance: 25.6
click at [690, 448] on button "Yes" at bounding box center [691, 450] width 47 height 33
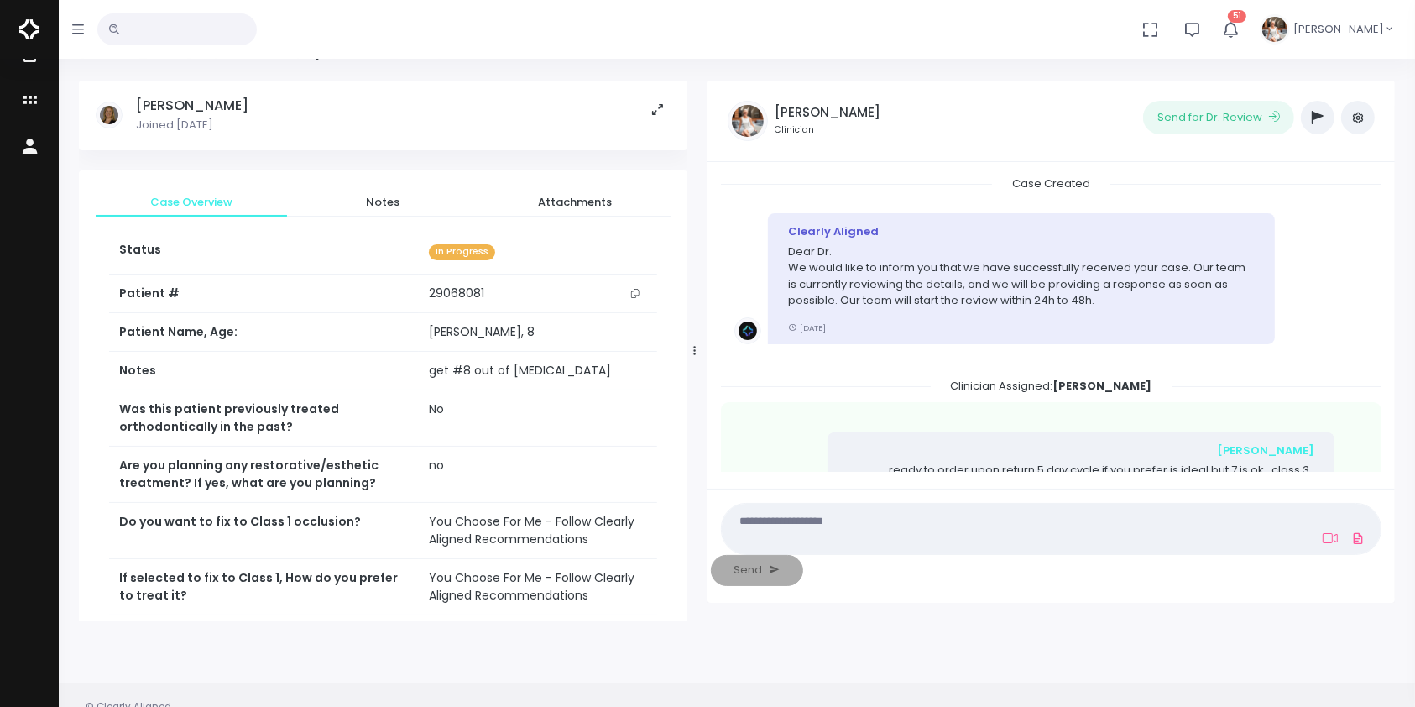
scroll to position [0, 0]
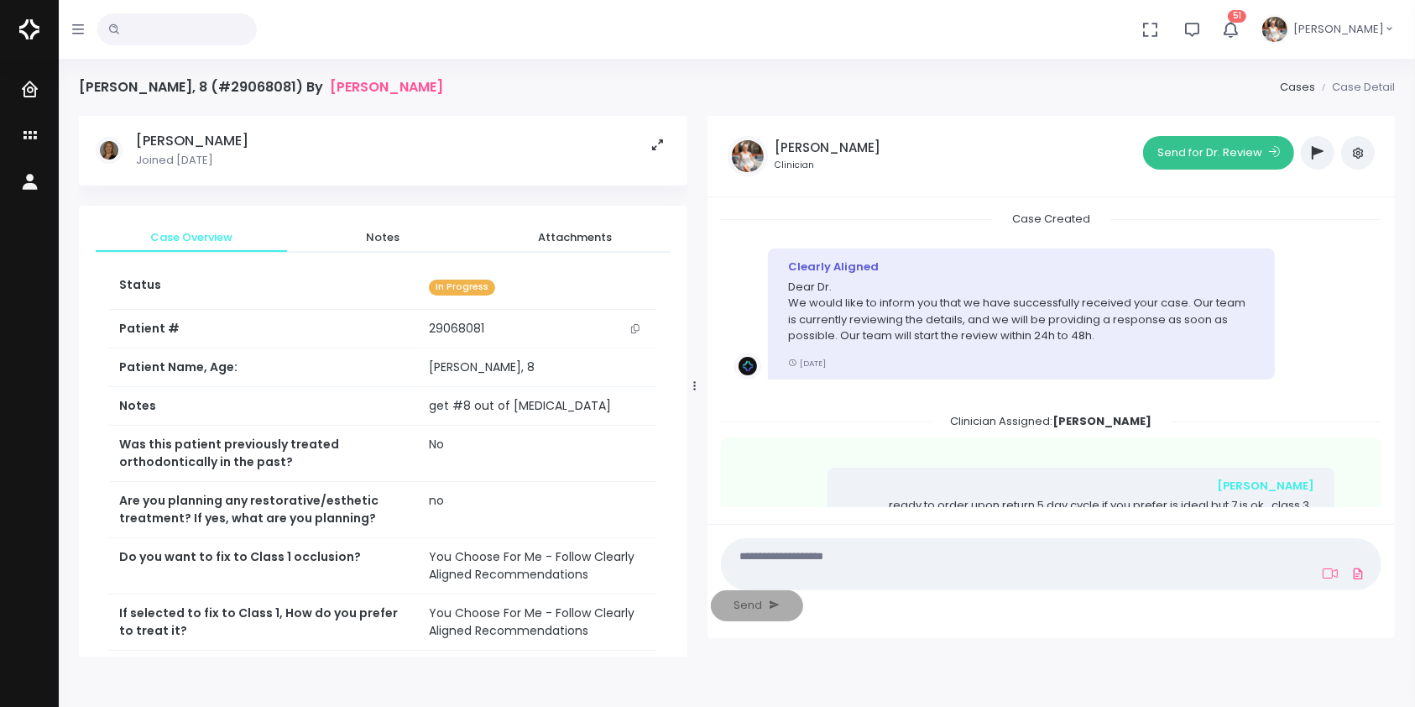
click at [1242, 148] on button "Send for Dr. Review" at bounding box center [1218, 153] width 151 height 34
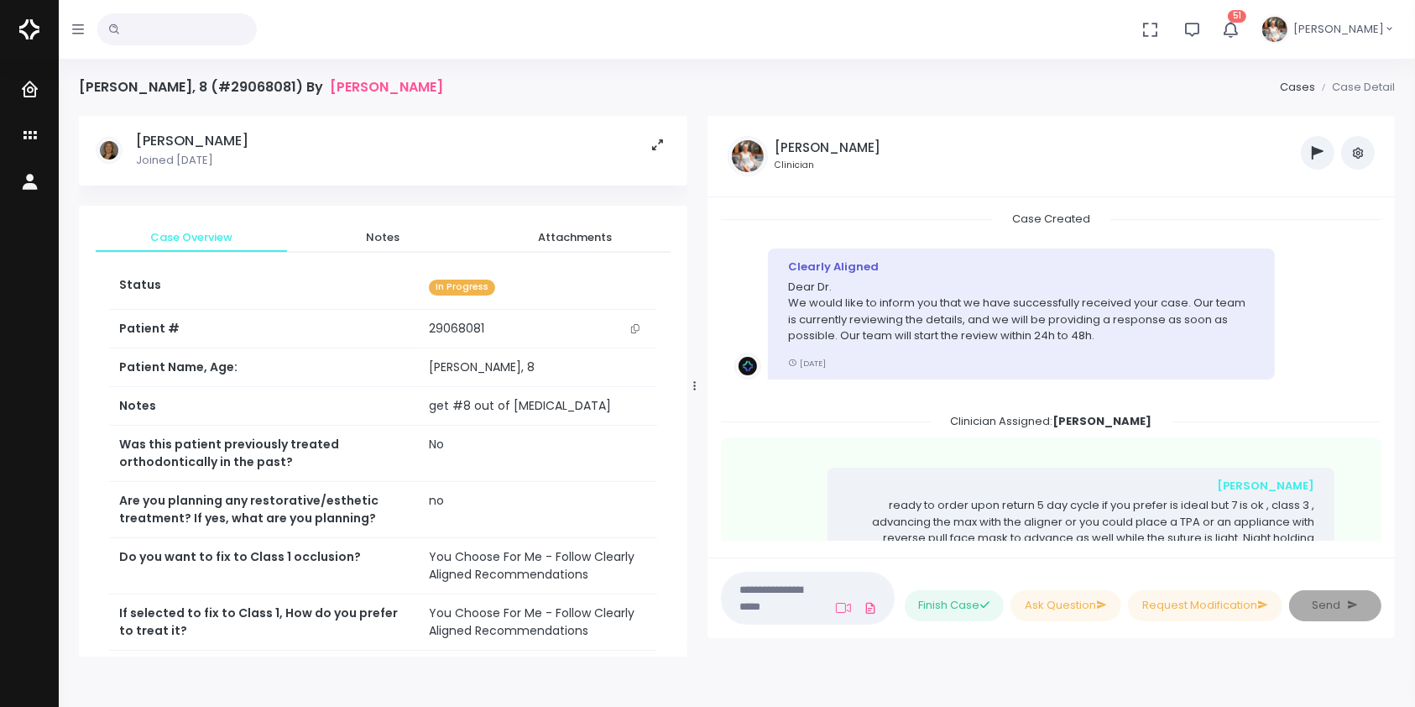
scroll to position [589, 0]
